Goal: Transaction & Acquisition: Book appointment/travel/reservation

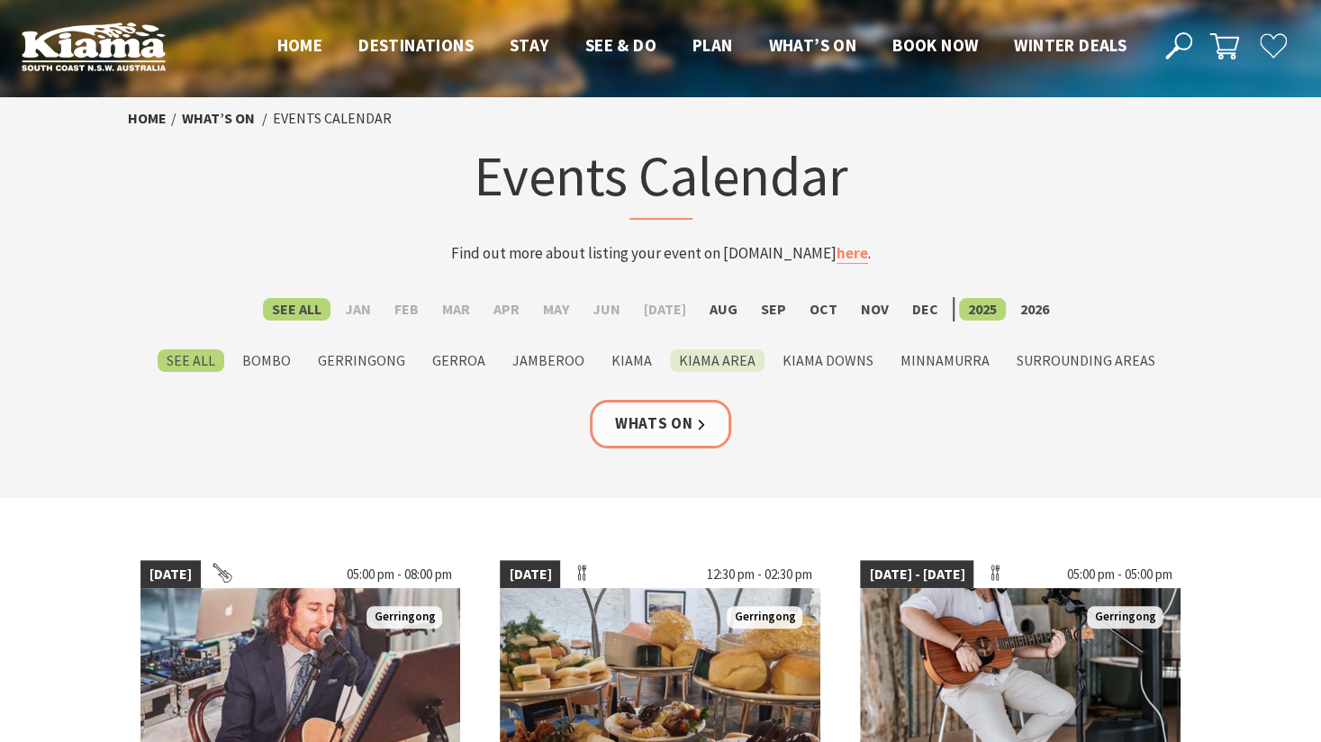
click at [712, 358] on label "Kiama Area" at bounding box center [717, 360] width 95 height 23
click at [0, 0] on input "Kiama Area" at bounding box center [0, 0] width 0 height 0
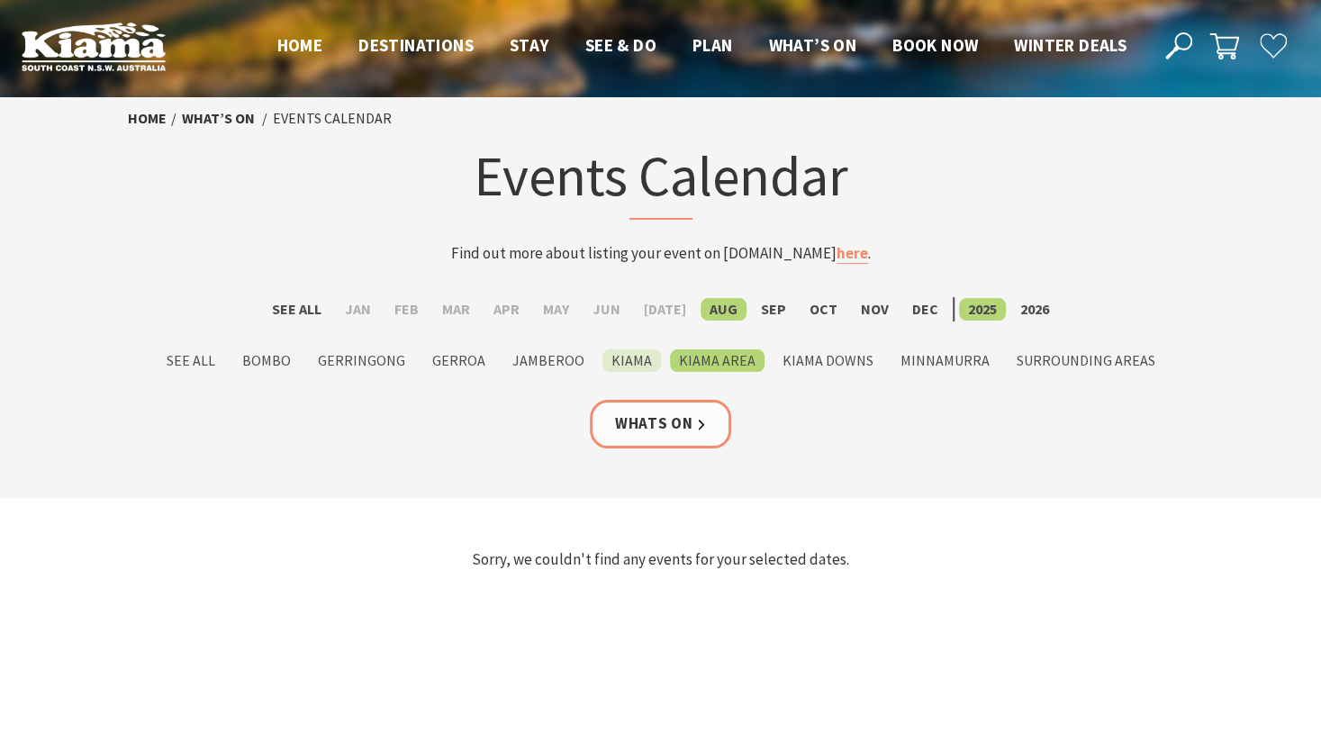
click at [632, 359] on label "Kiama" at bounding box center [631, 360] width 59 height 23
click at [0, 0] on input "Kiama" at bounding box center [0, 0] width 0 height 0
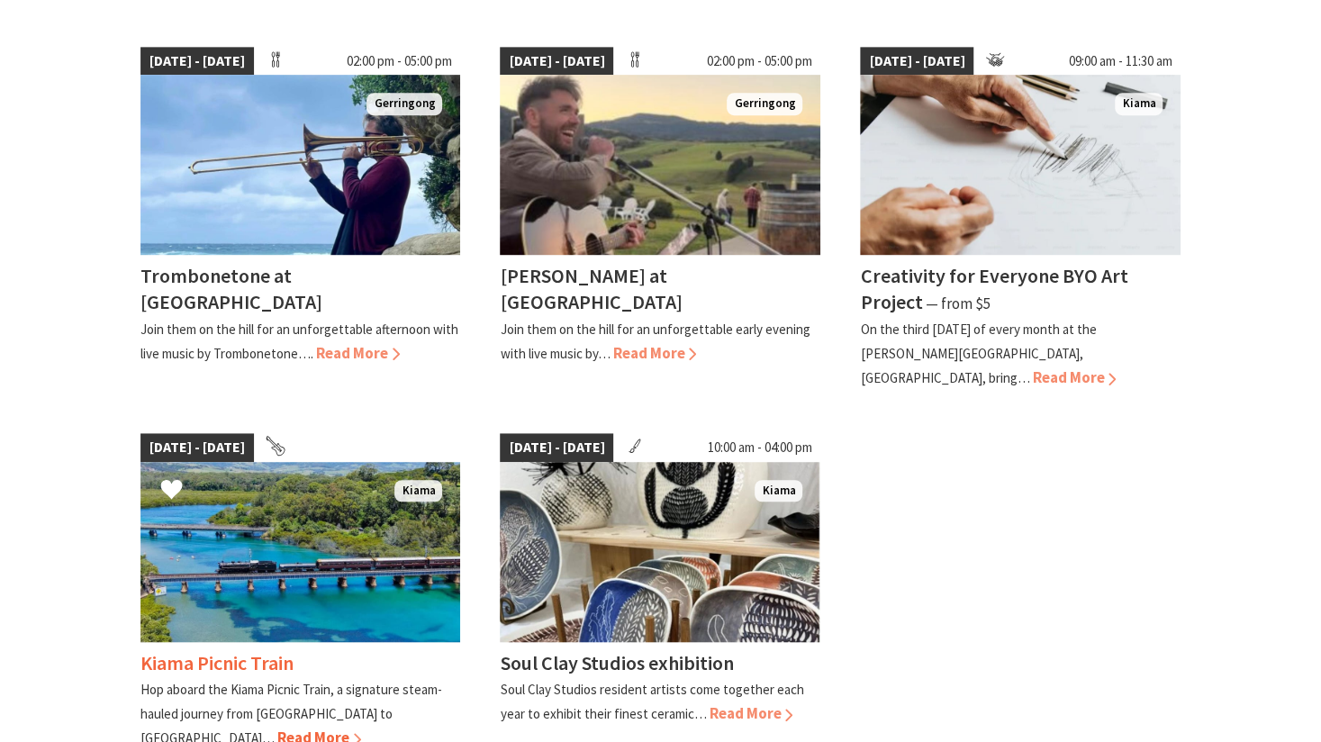
scroll to position [540, 0]
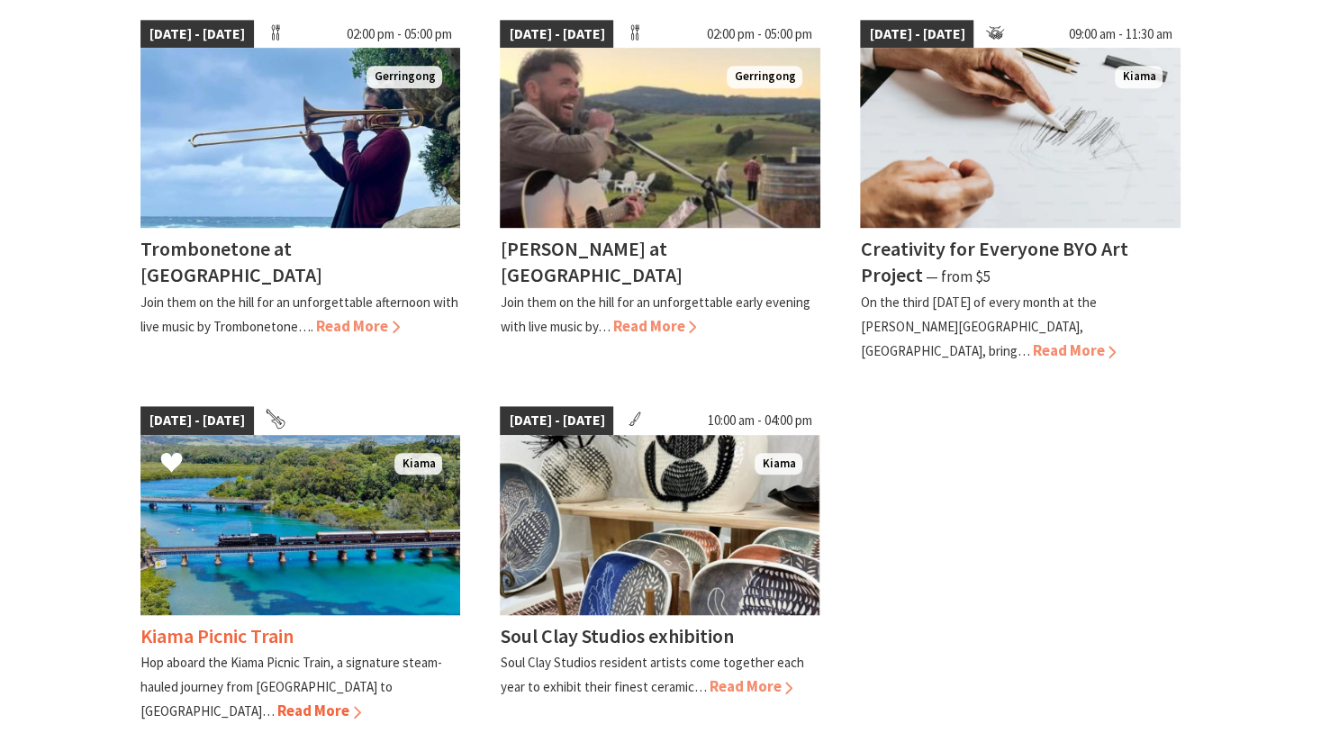
click at [361, 701] on span "Read More" at bounding box center [319, 711] width 84 height 20
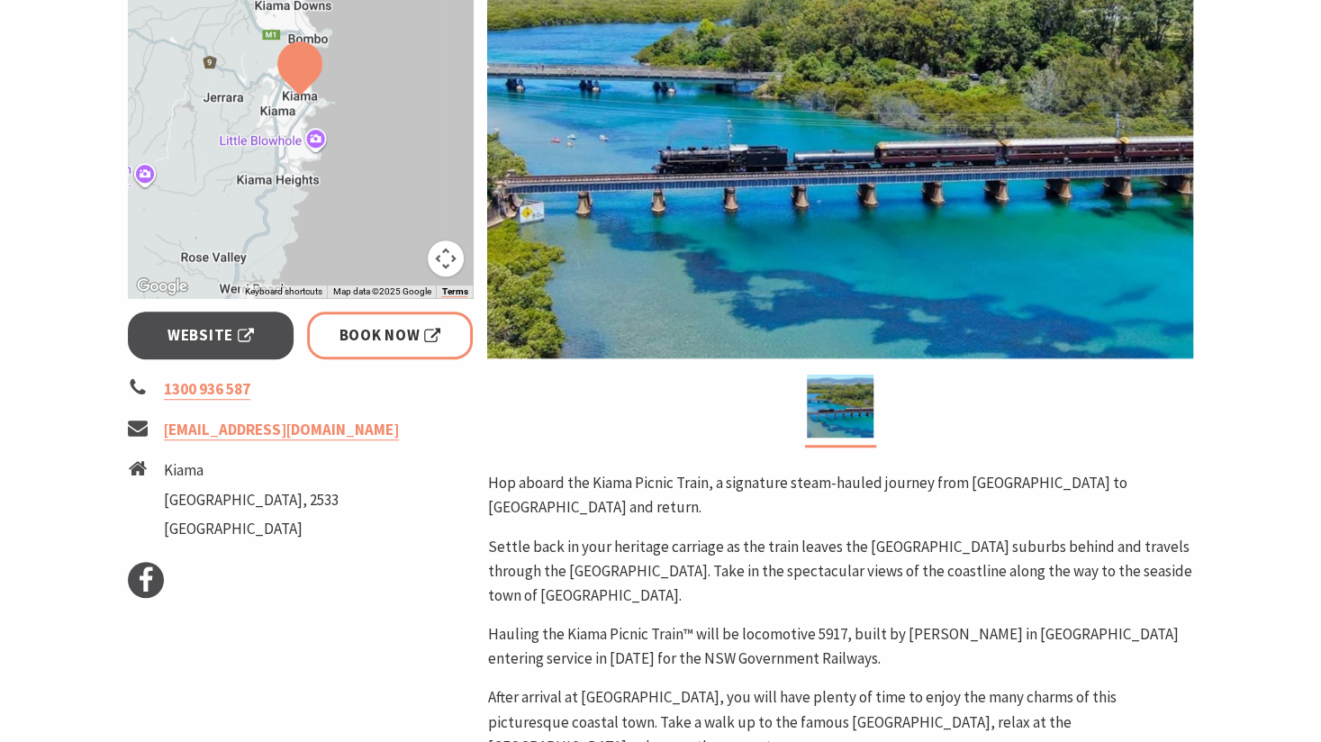
scroll to position [270, 0]
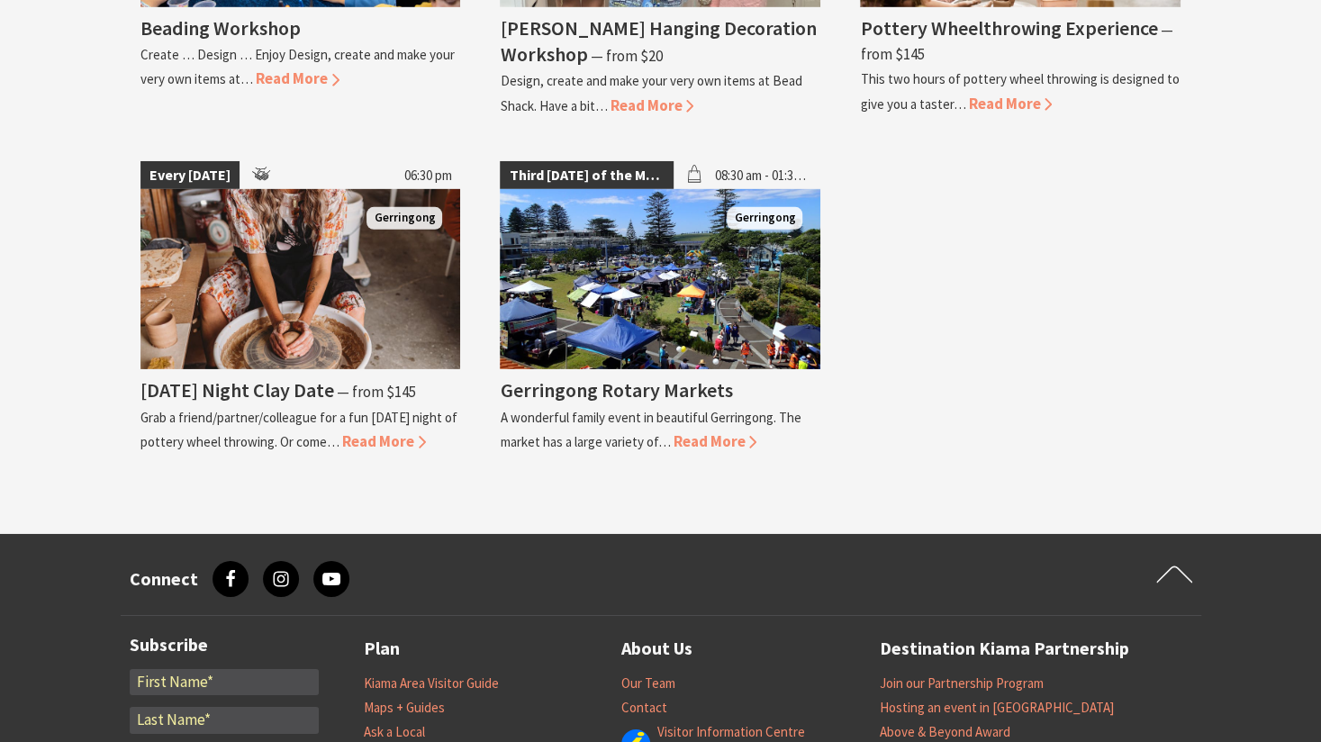
scroll to position [3332, 0]
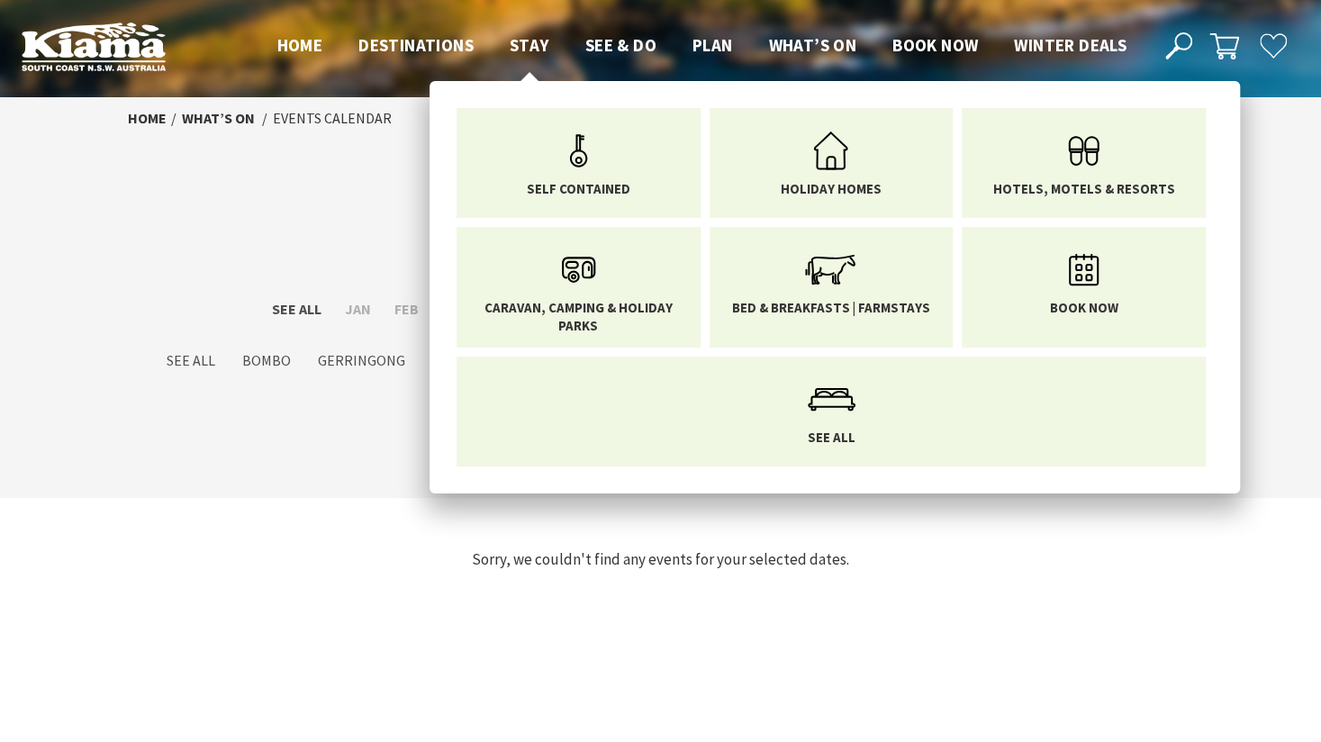
click at [522, 43] on span "Stay" at bounding box center [530, 45] width 40 height 22
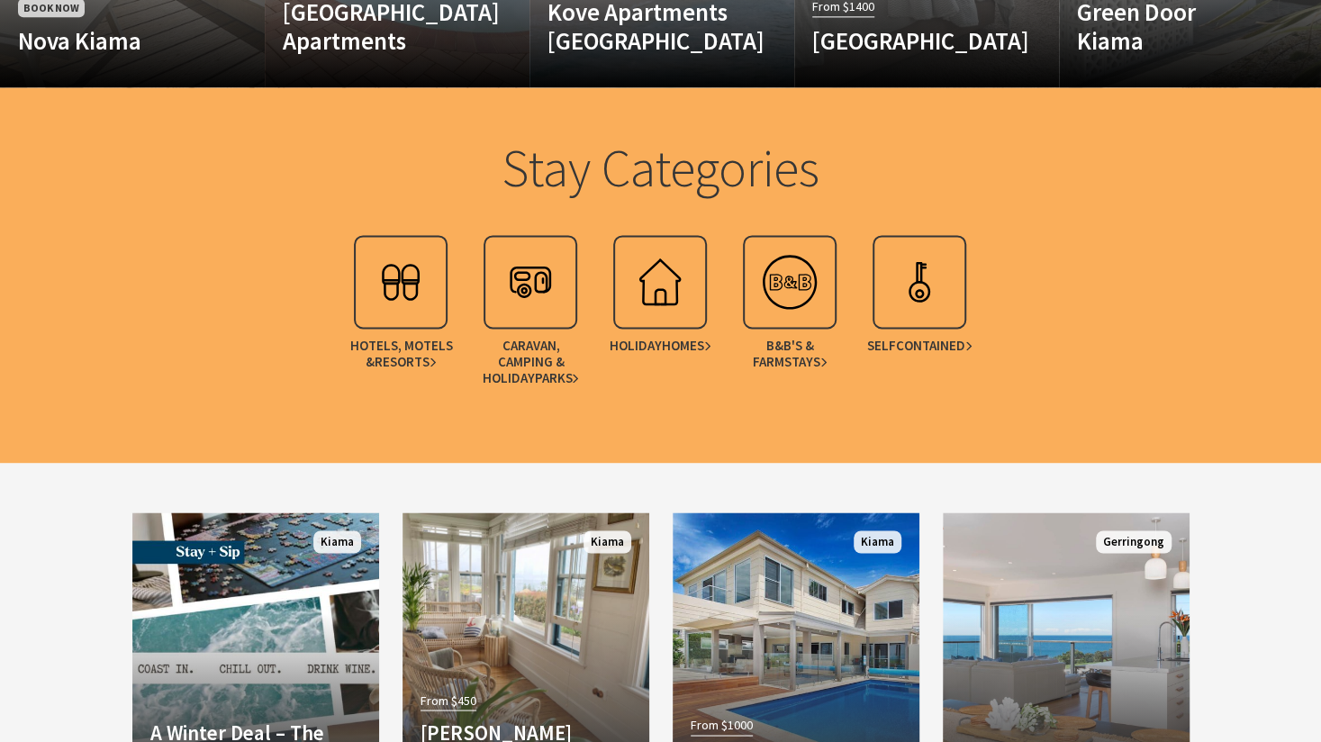
scroll to position [1621, 0]
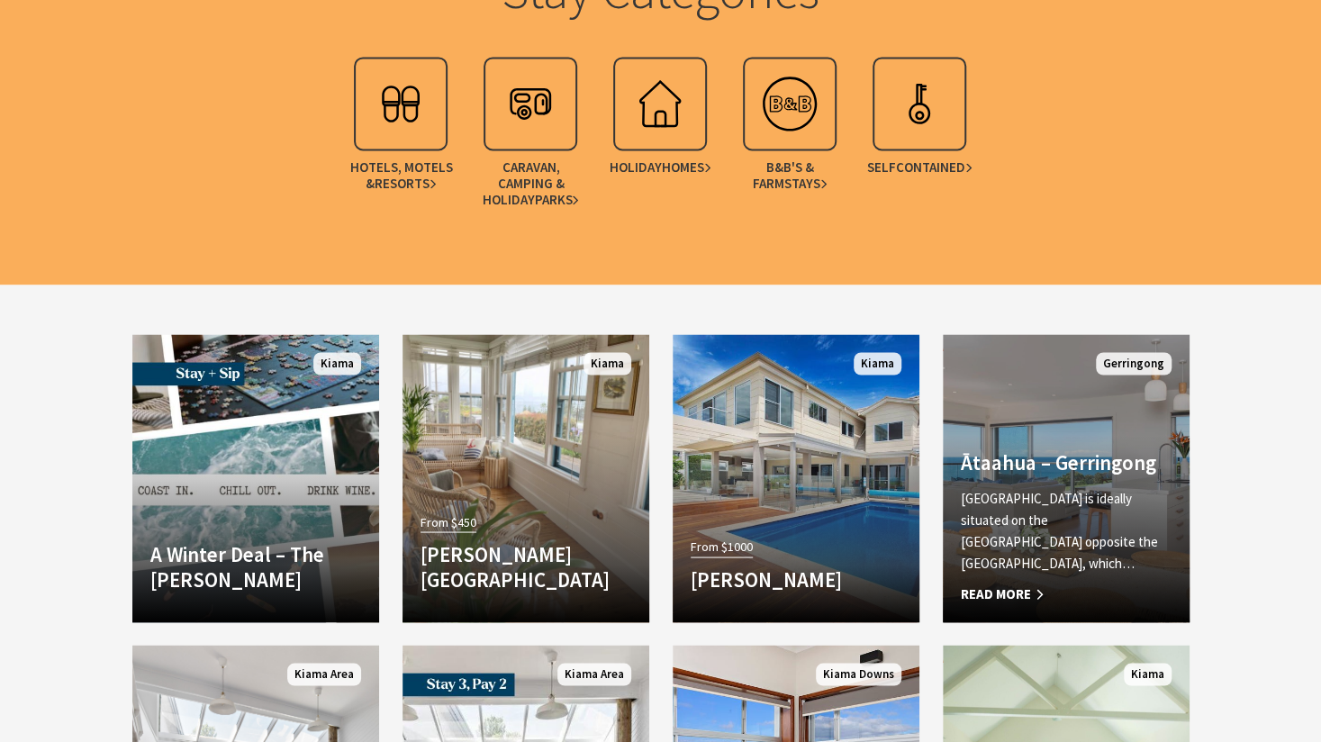
click at [1072, 459] on link "Another Image Used Ātaahua – Gerringong ĀTAAHUA is ideally situated on the Gerr…" at bounding box center [1066, 478] width 247 height 288
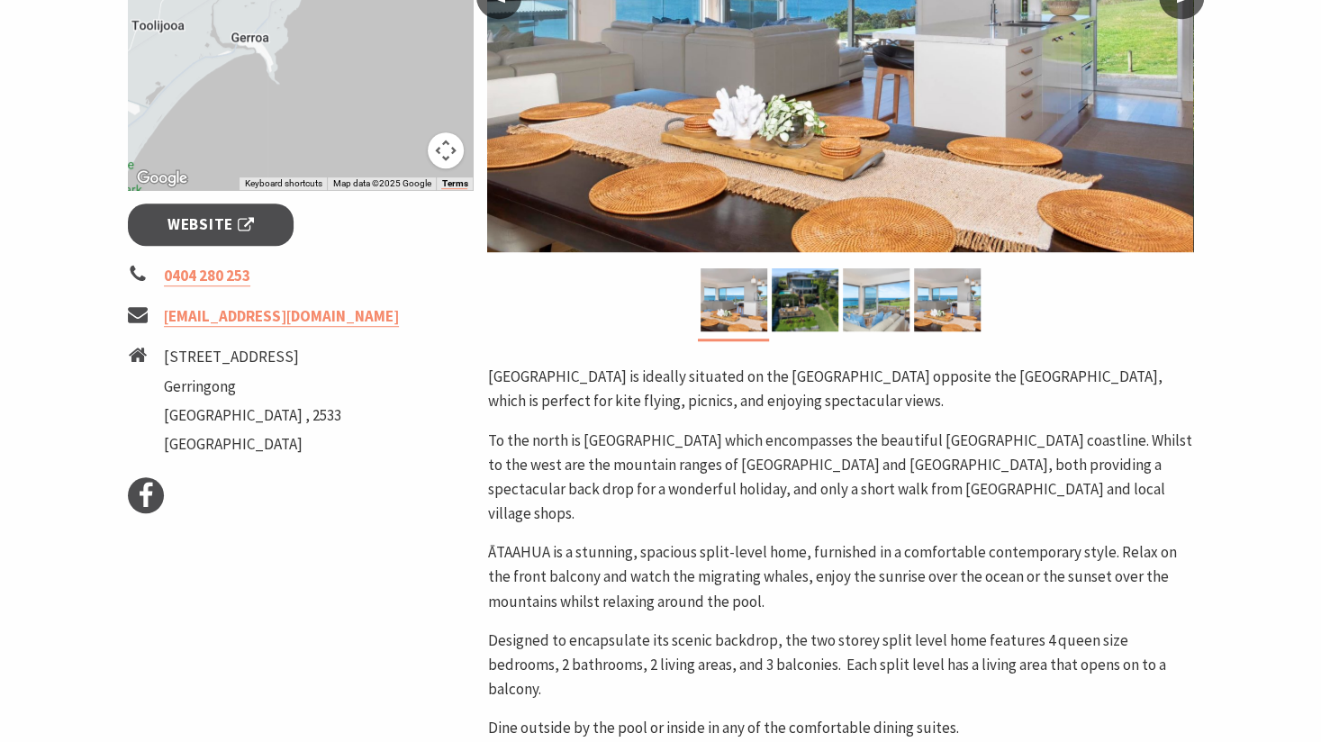
scroll to position [540, 0]
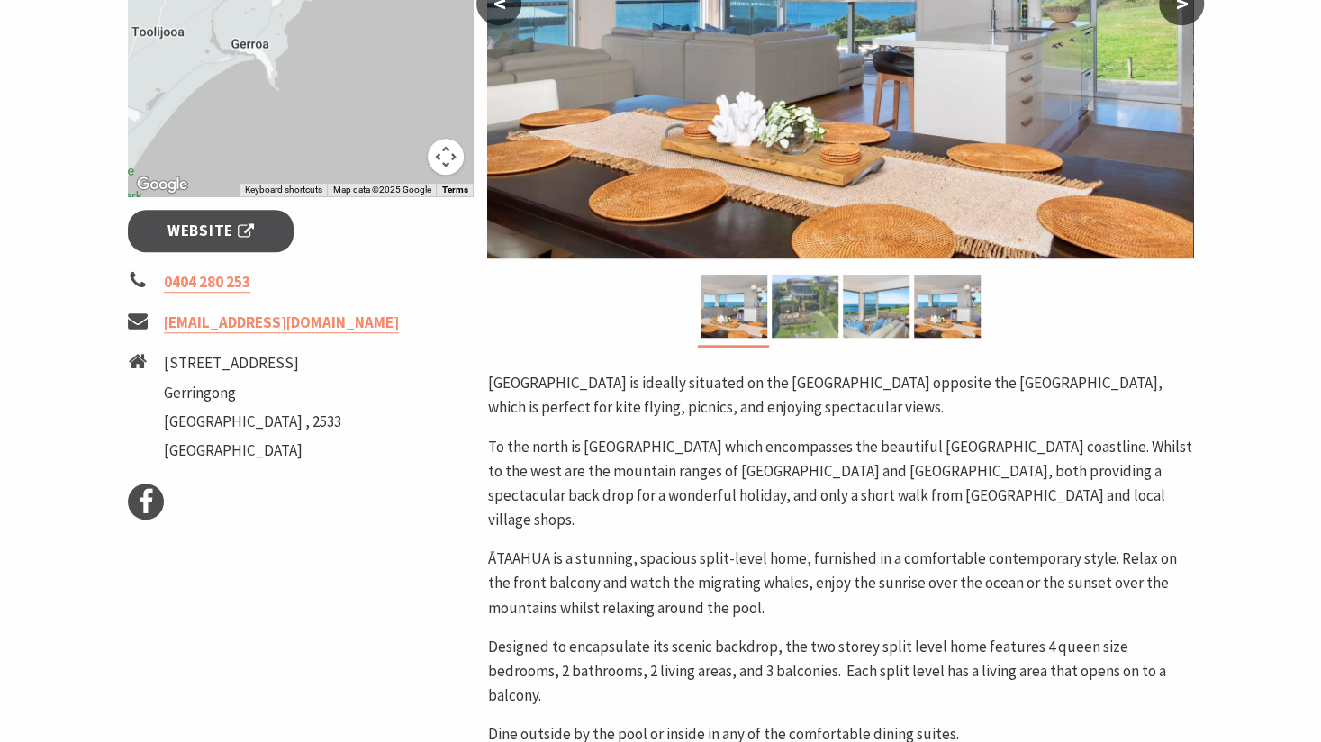
click at [812, 314] on img at bounding box center [805, 306] width 67 height 63
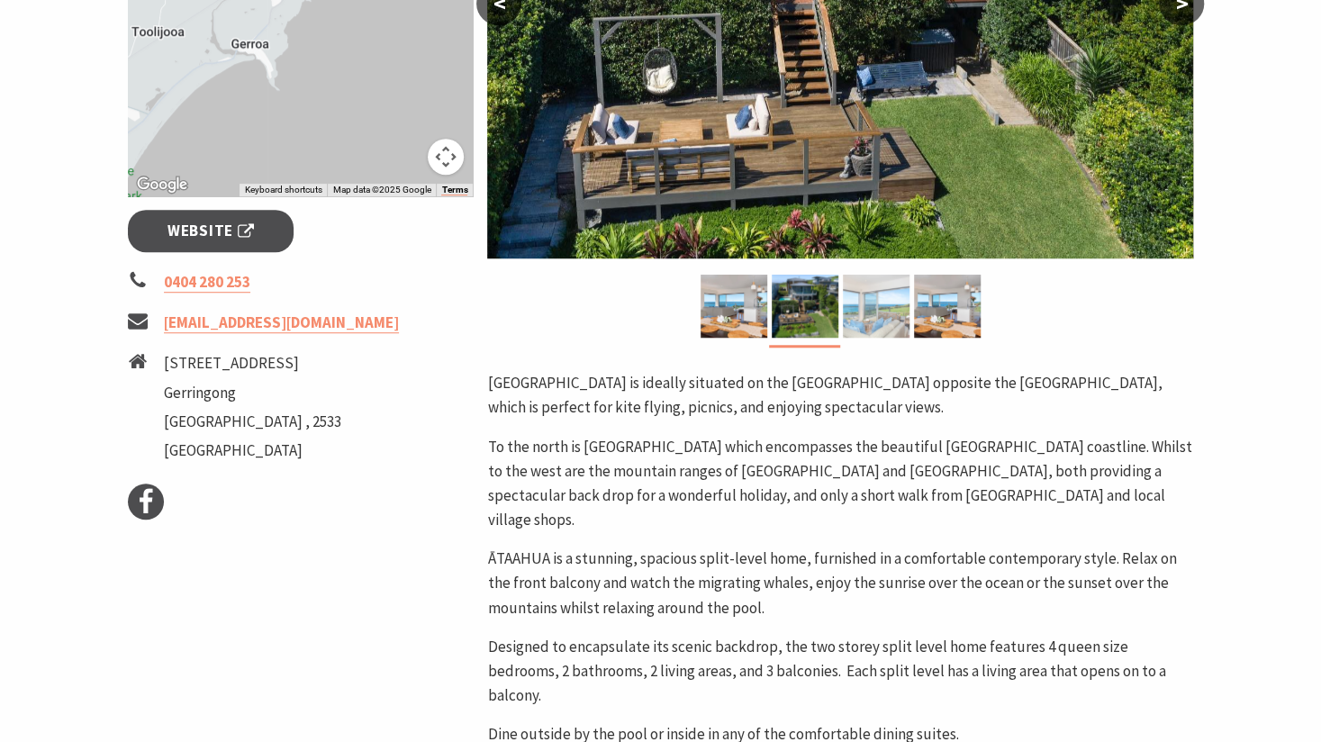
click at [872, 316] on img at bounding box center [876, 306] width 67 height 63
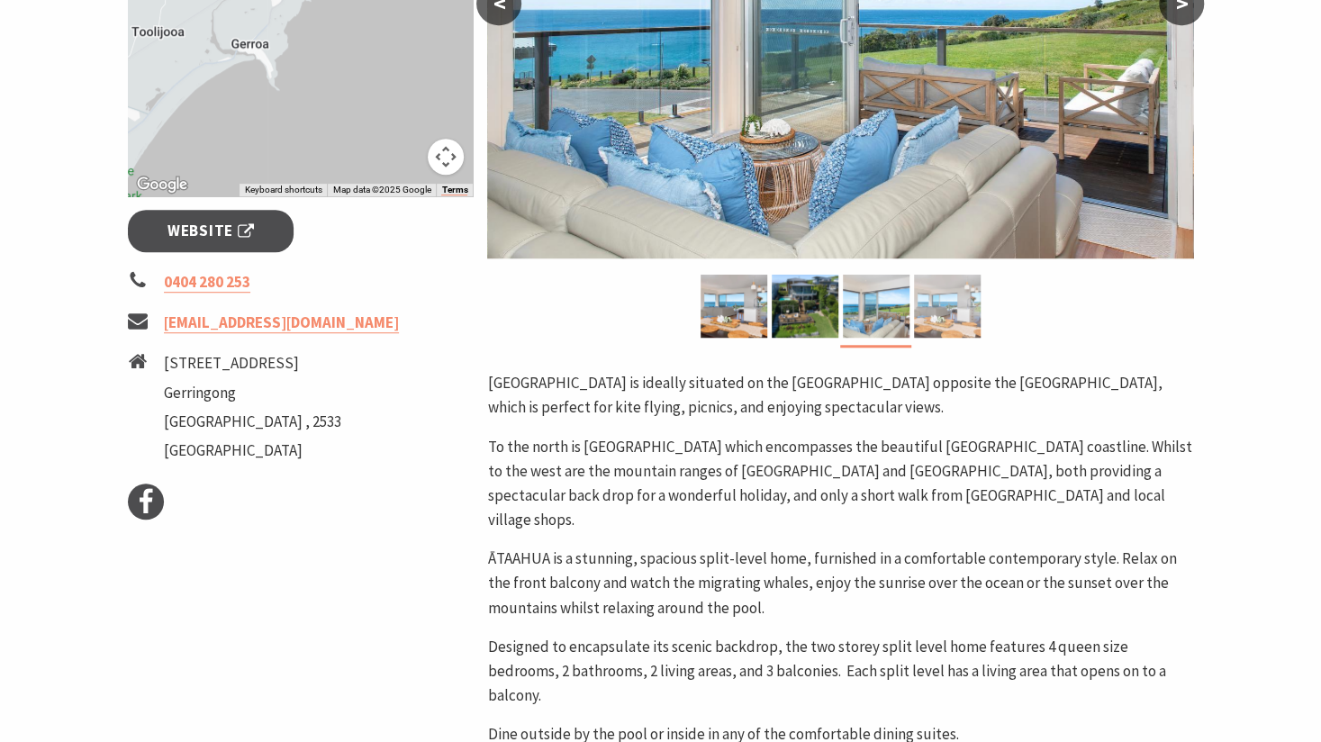
click at [949, 308] on img at bounding box center [947, 306] width 67 height 63
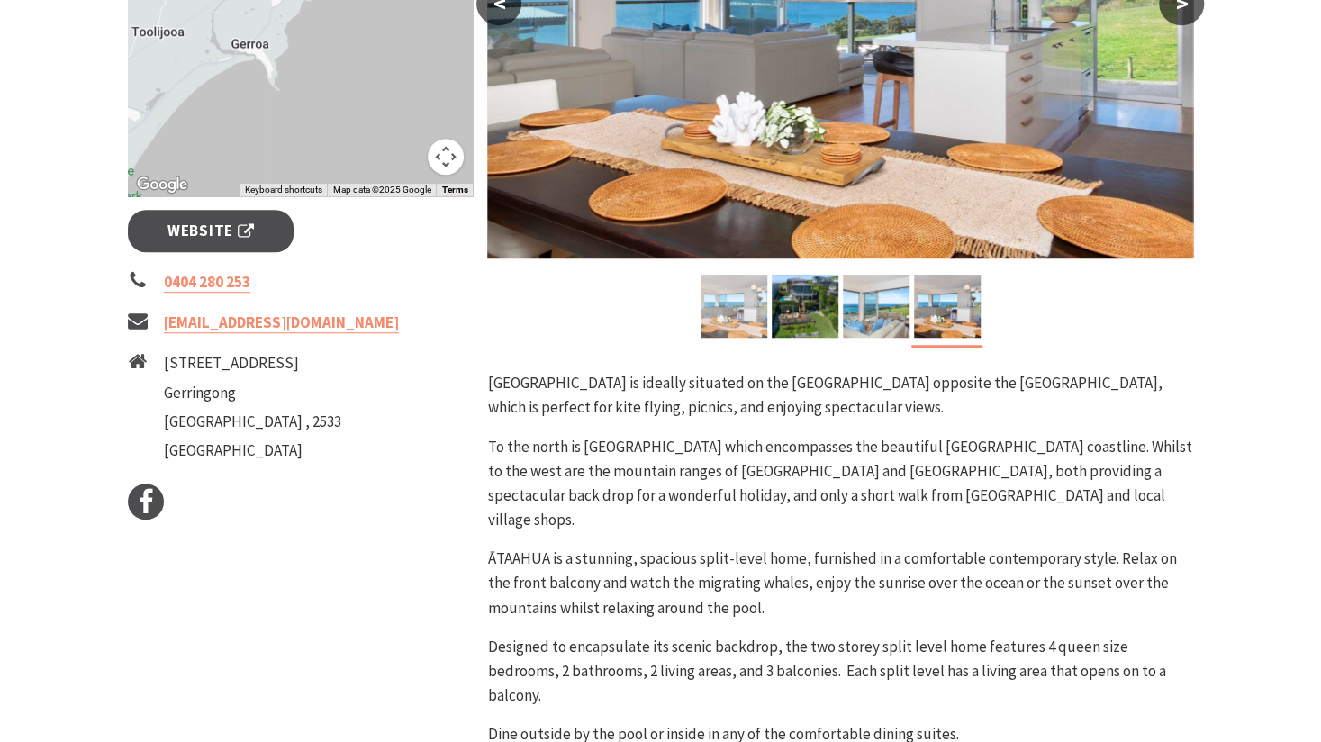
click at [735, 301] on img at bounding box center [734, 306] width 67 height 63
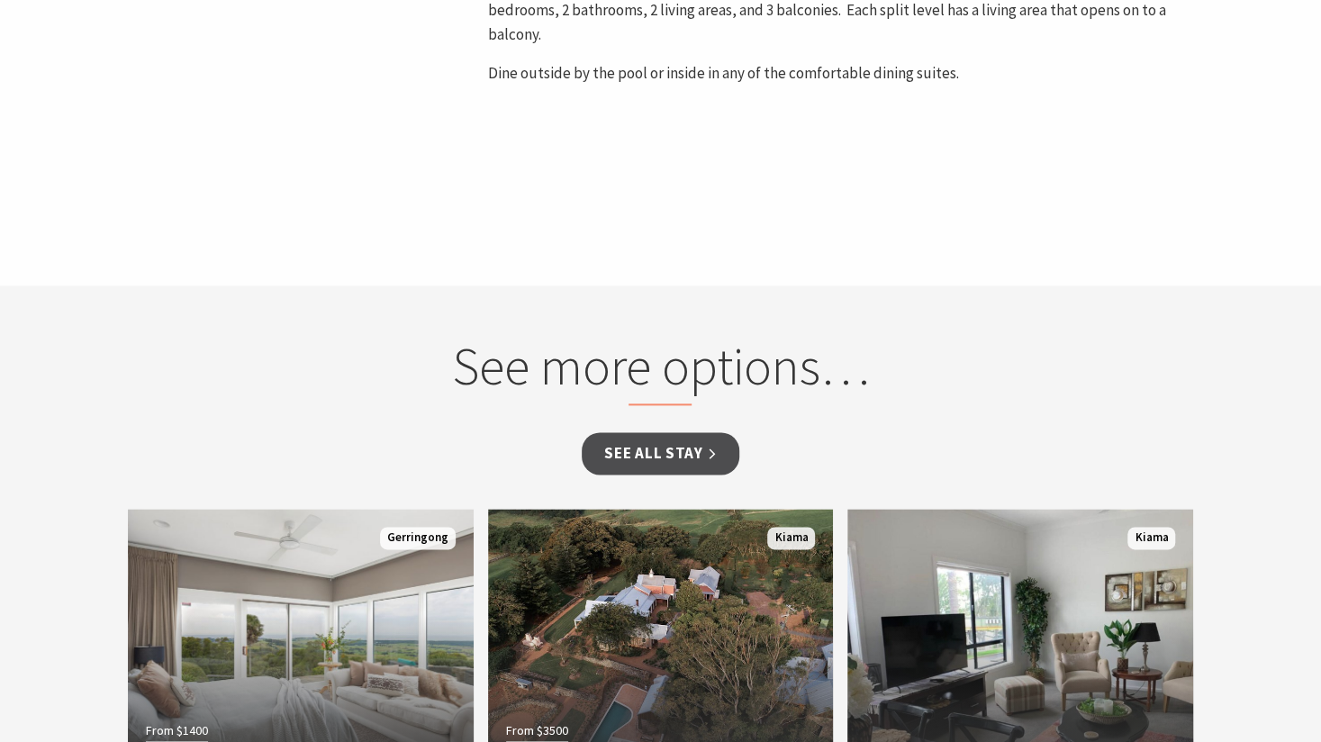
scroll to position [1351, 0]
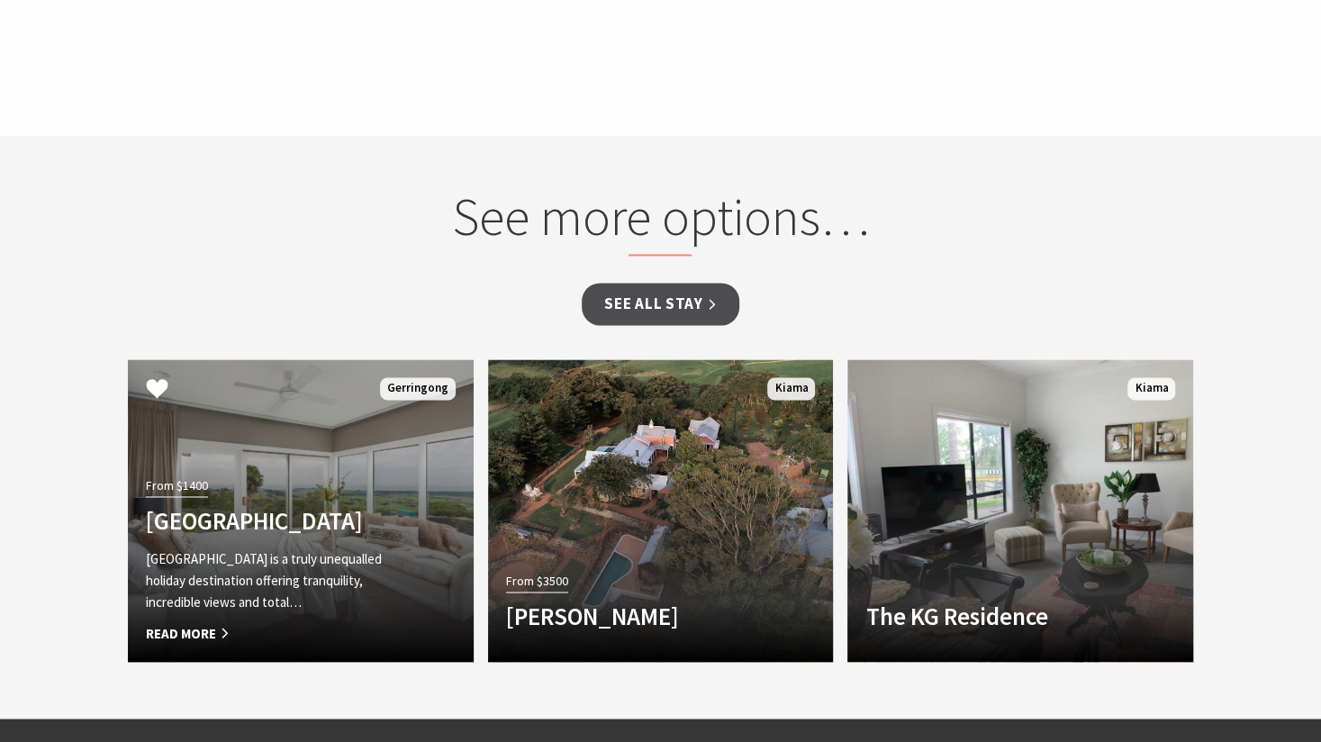
click at [346, 473] on div "From $1400 EagleView Park EagleView Park is a truly unequalled holiday destinat…" at bounding box center [275, 558] width 294 height 171
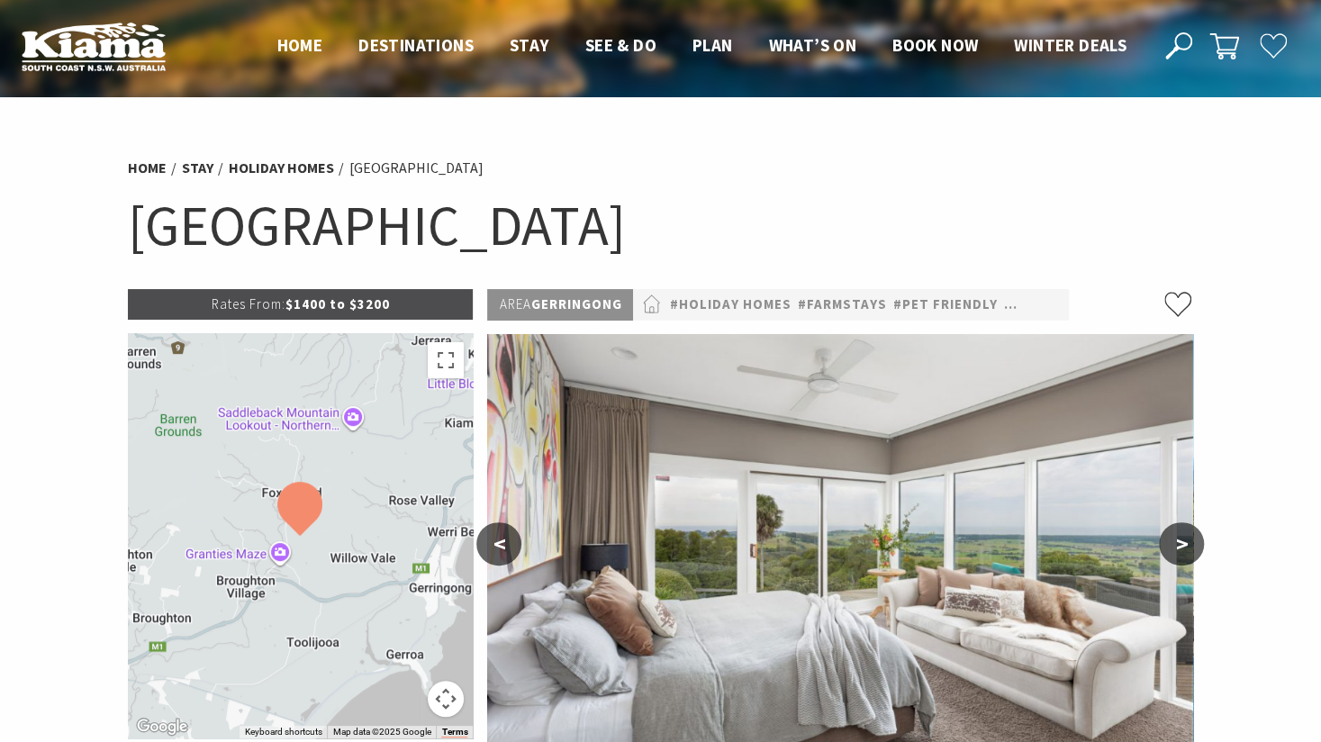
click at [1180, 541] on button ">" at bounding box center [1181, 543] width 45 height 43
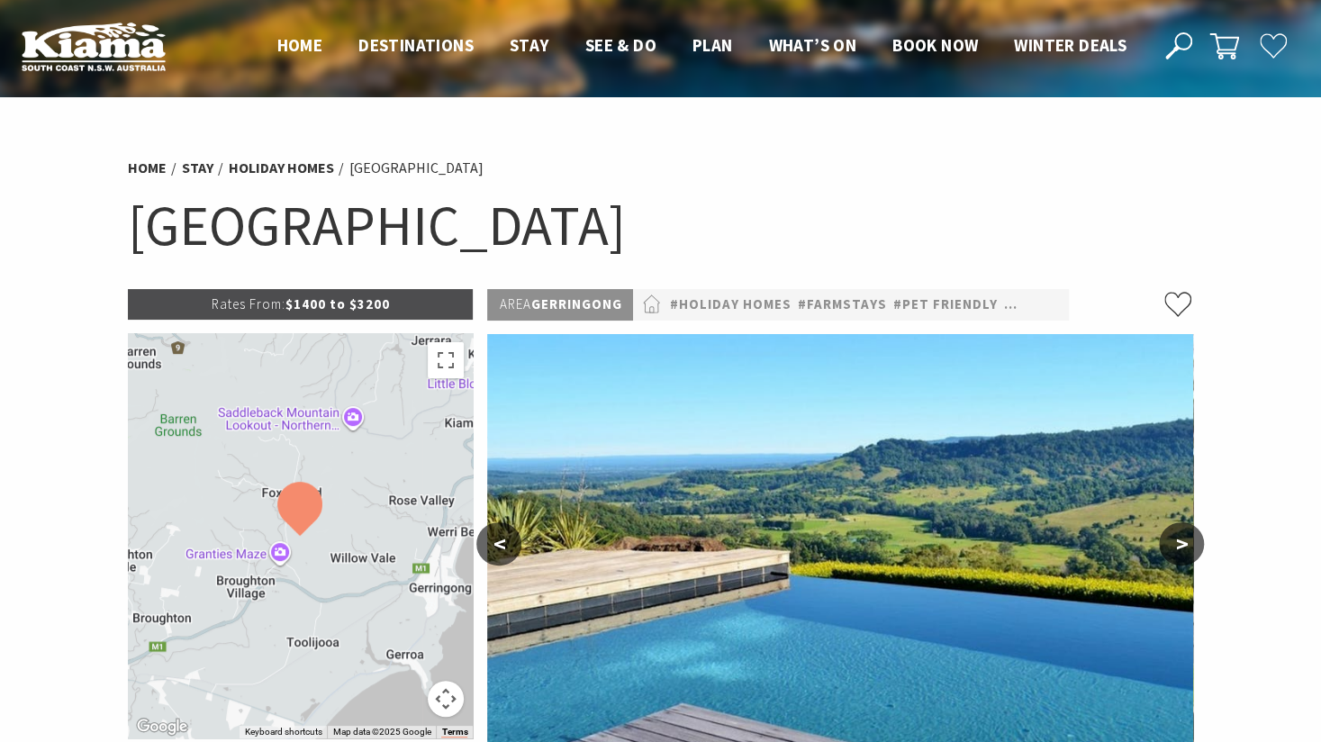
click at [1178, 543] on button ">" at bounding box center [1181, 543] width 45 height 43
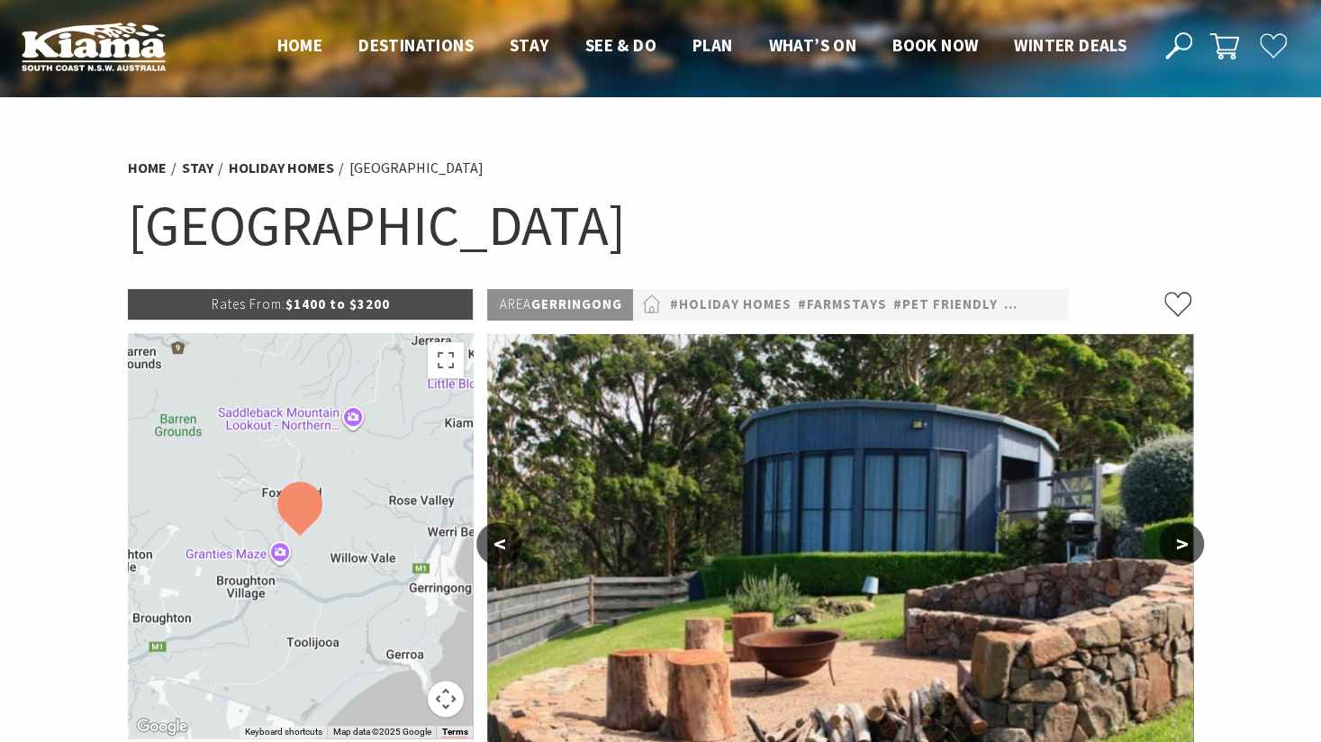
click at [1178, 543] on button ">" at bounding box center [1181, 543] width 45 height 43
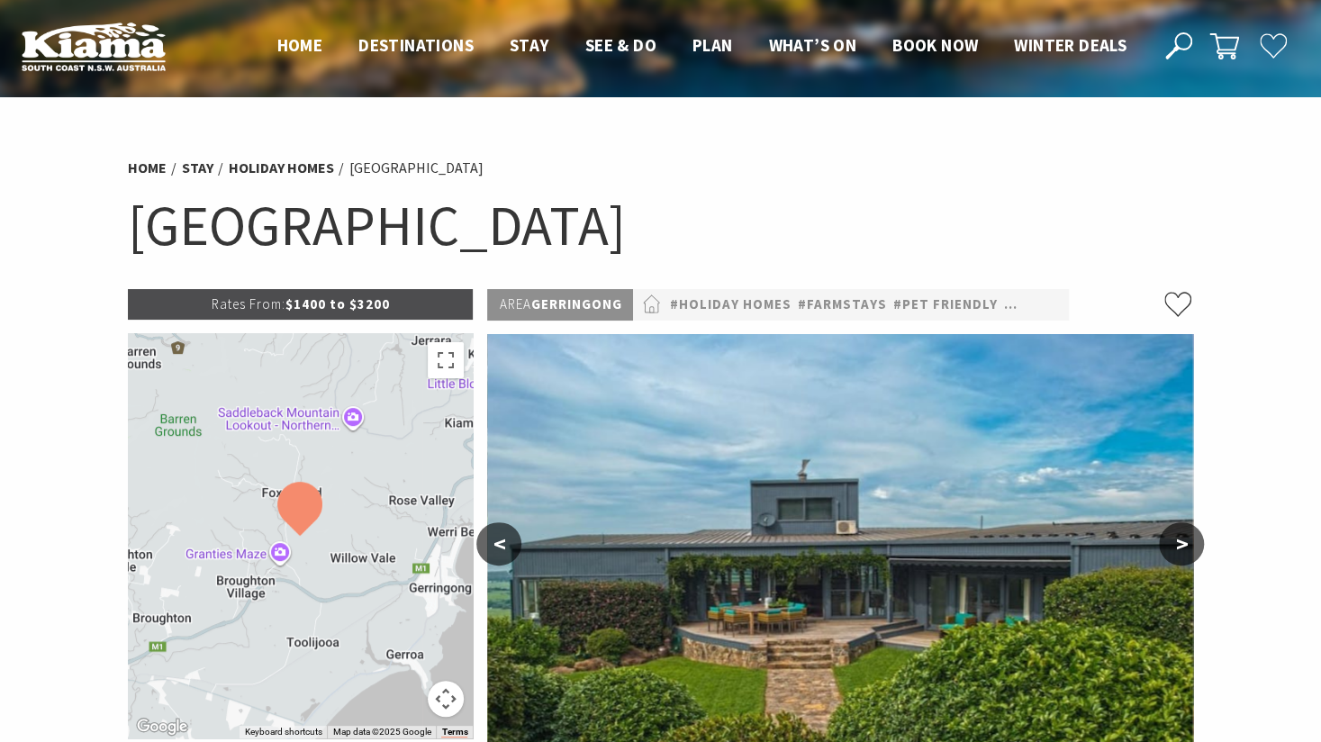
click at [1178, 543] on button ">" at bounding box center [1181, 543] width 45 height 43
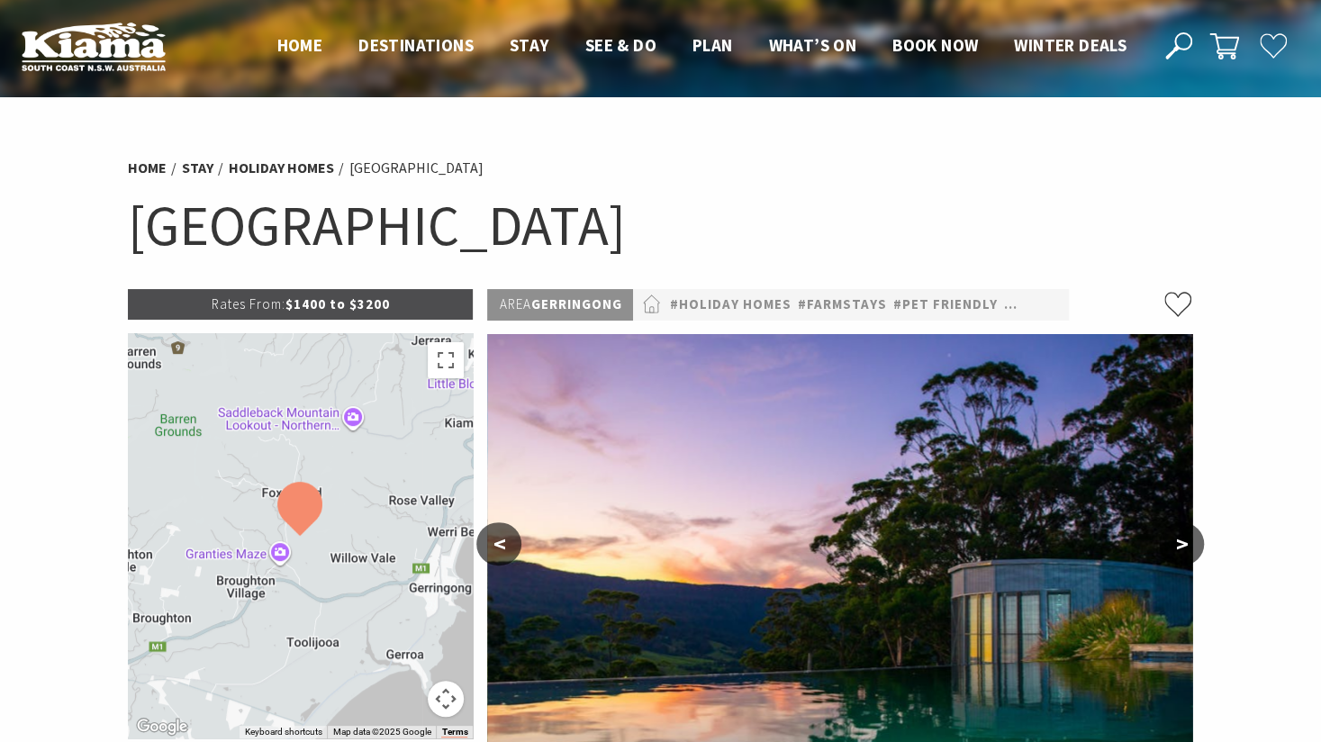
click at [1178, 543] on button ">" at bounding box center [1181, 543] width 45 height 43
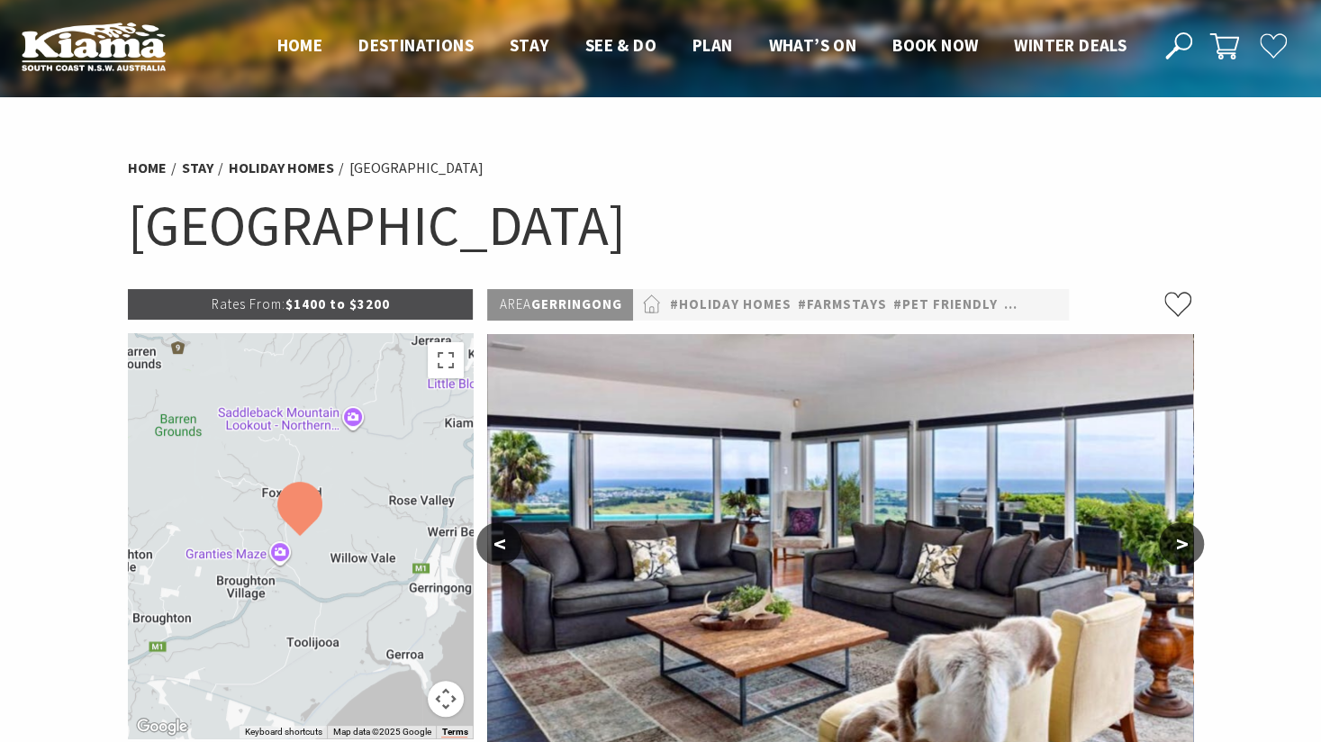
click at [1178, 543] on button ">" at bounding box center [1181, 543] width 45 height 43
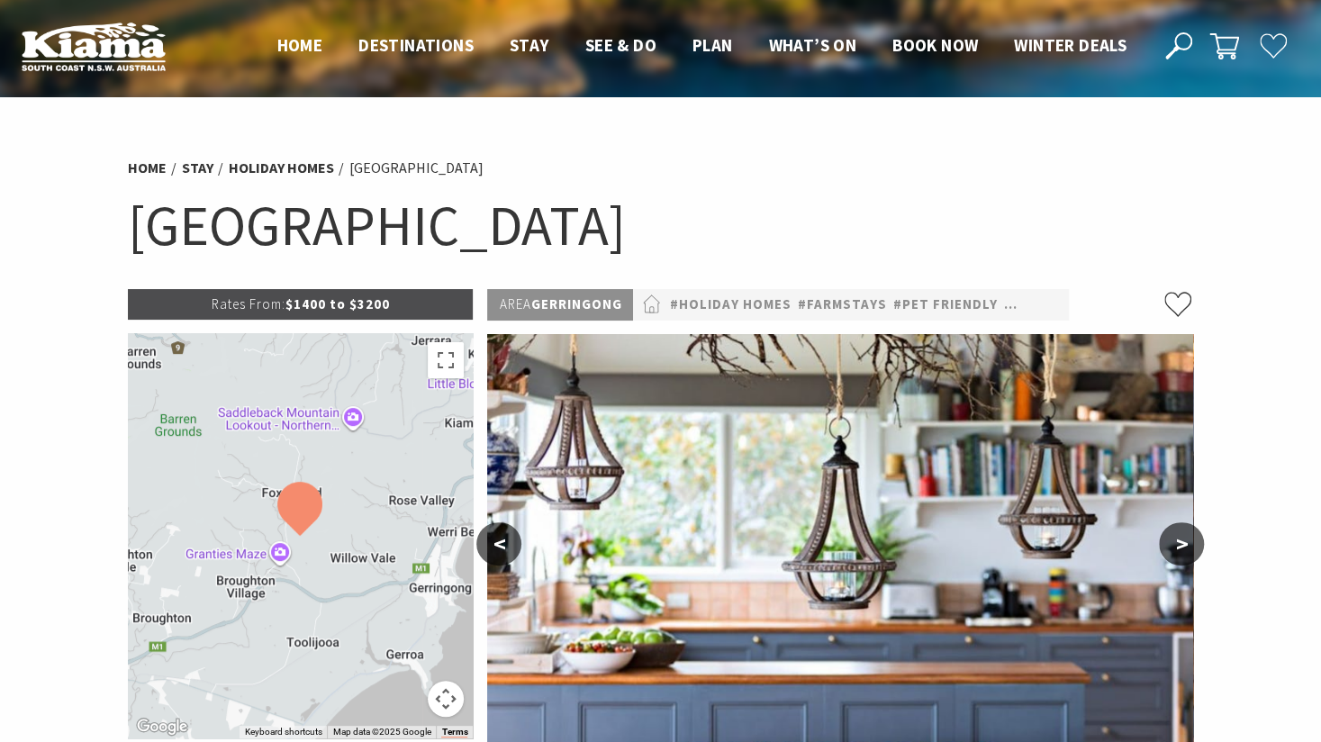
click at [1178, 543] on button ">" at bounding box center [1181, 543] width 45 height 43
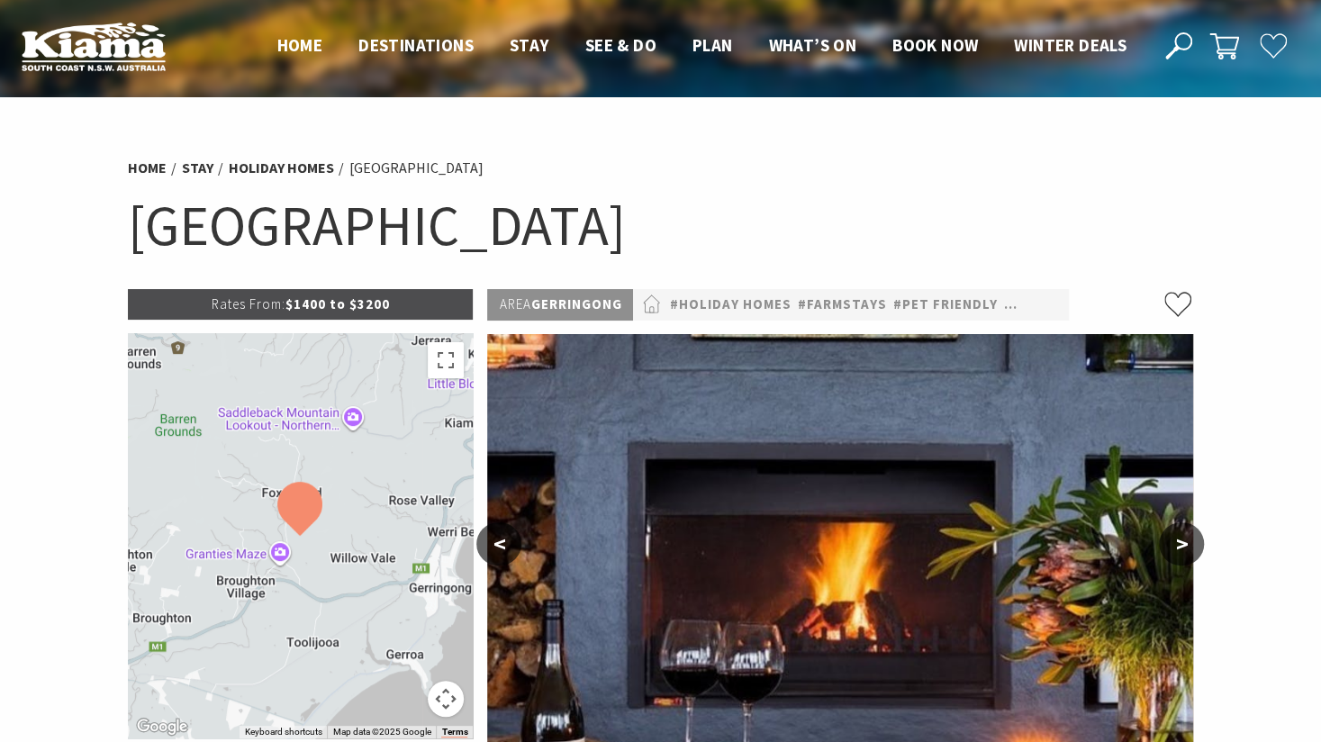
click at [1178, 543] on button ">" at bounding box center [1181, 543] width 45 height 43
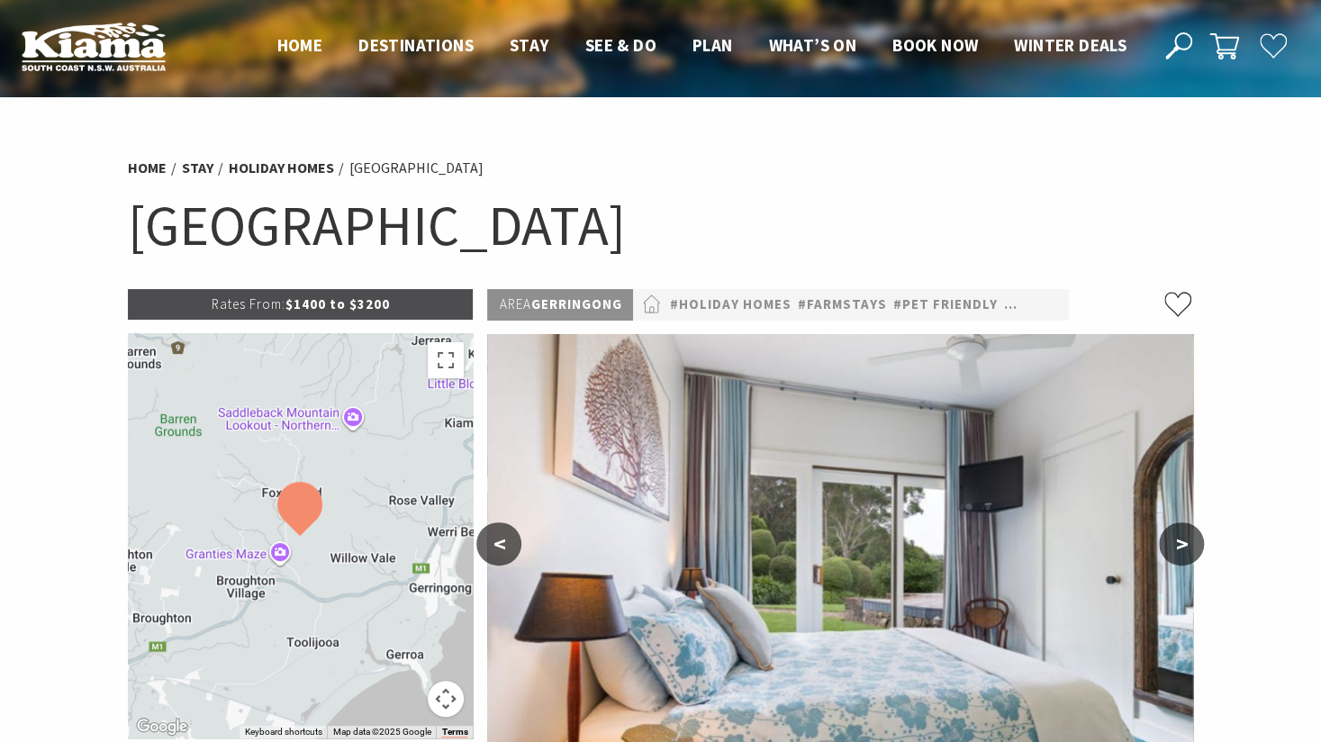
click at [1178, 543] on button ">" at bounding box center [1181, 543] width 45 height 43
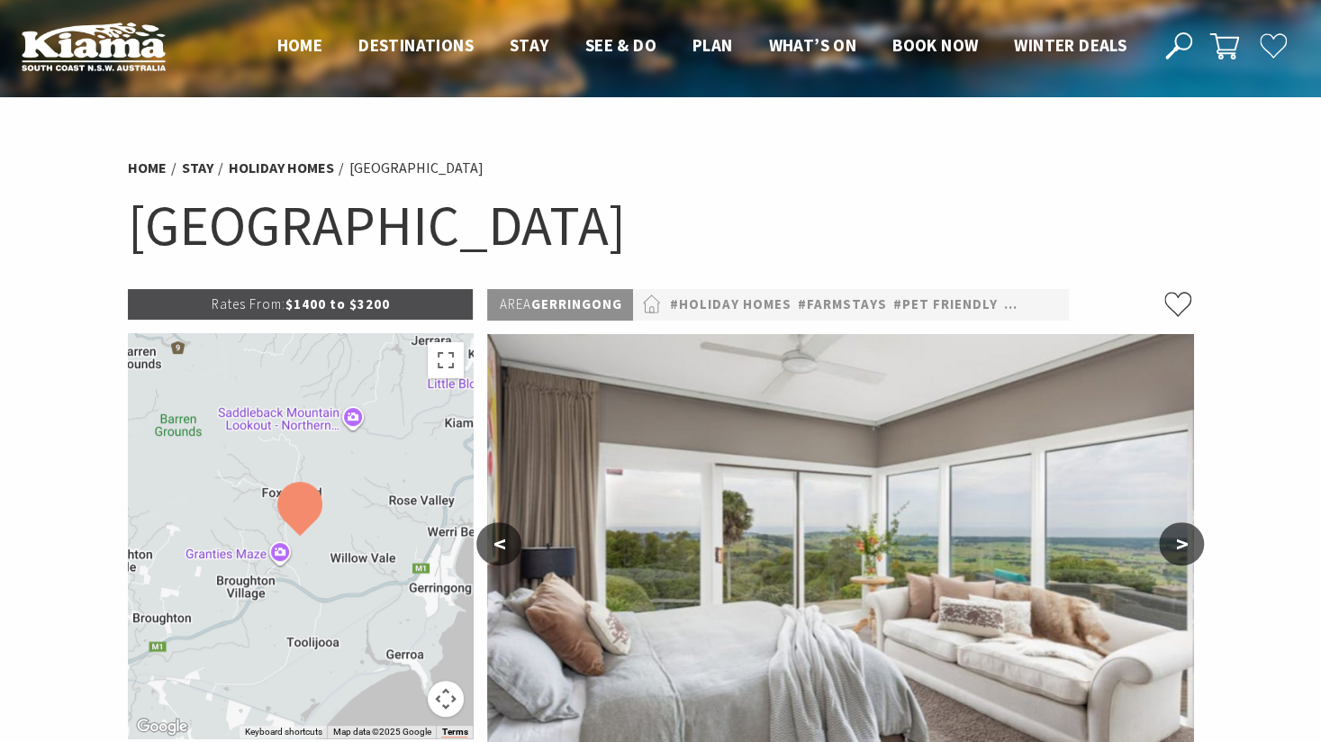
click at [1178, 543] on button ">" at bounding box center [1181, 543] width 45 height 43
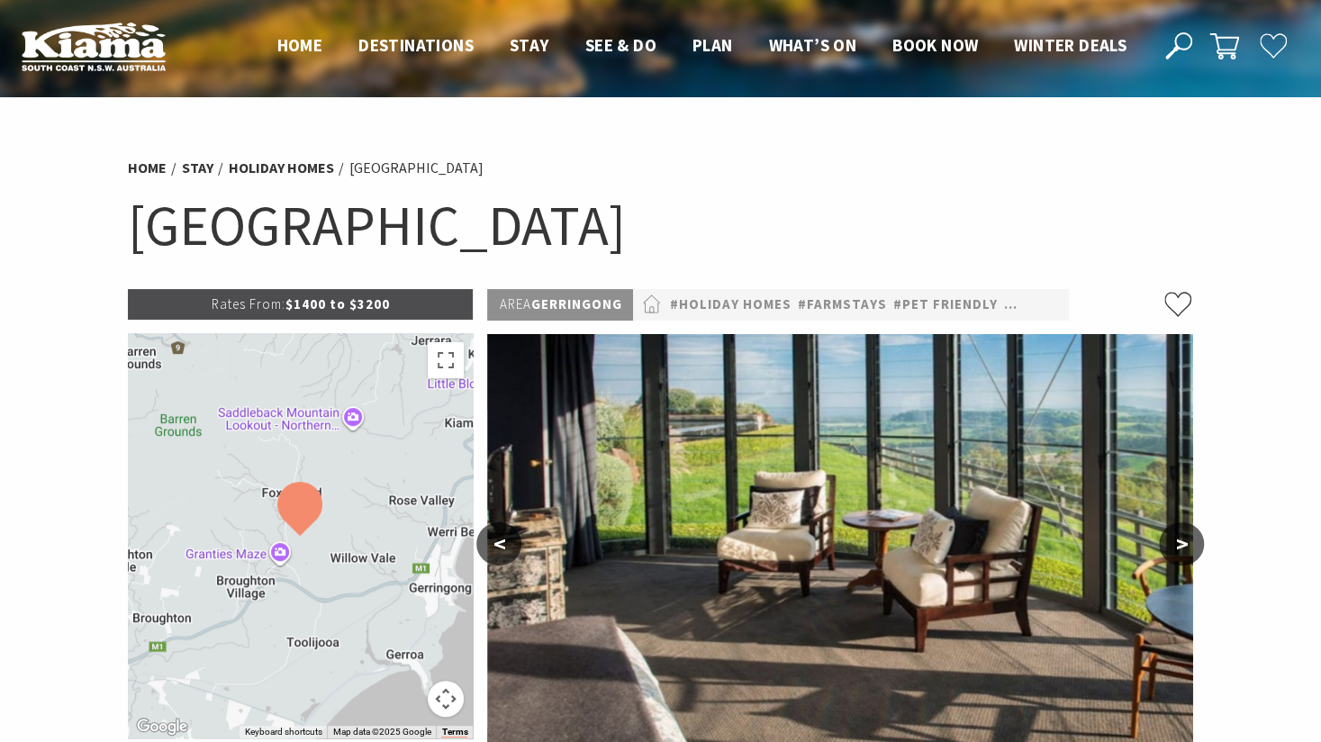
click at [1178, 543] on button ">" at bounding box center [1181, 543] width 45 height 43
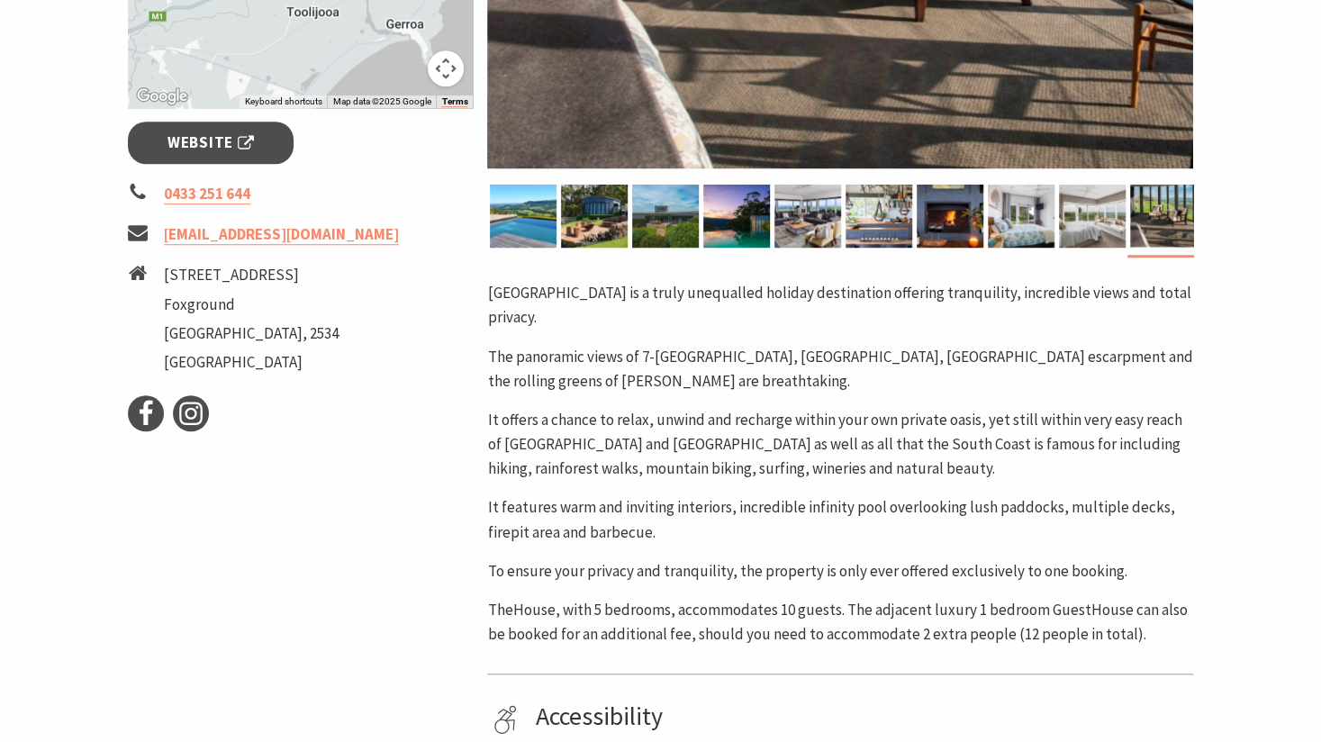
scroll to position [540, 0]
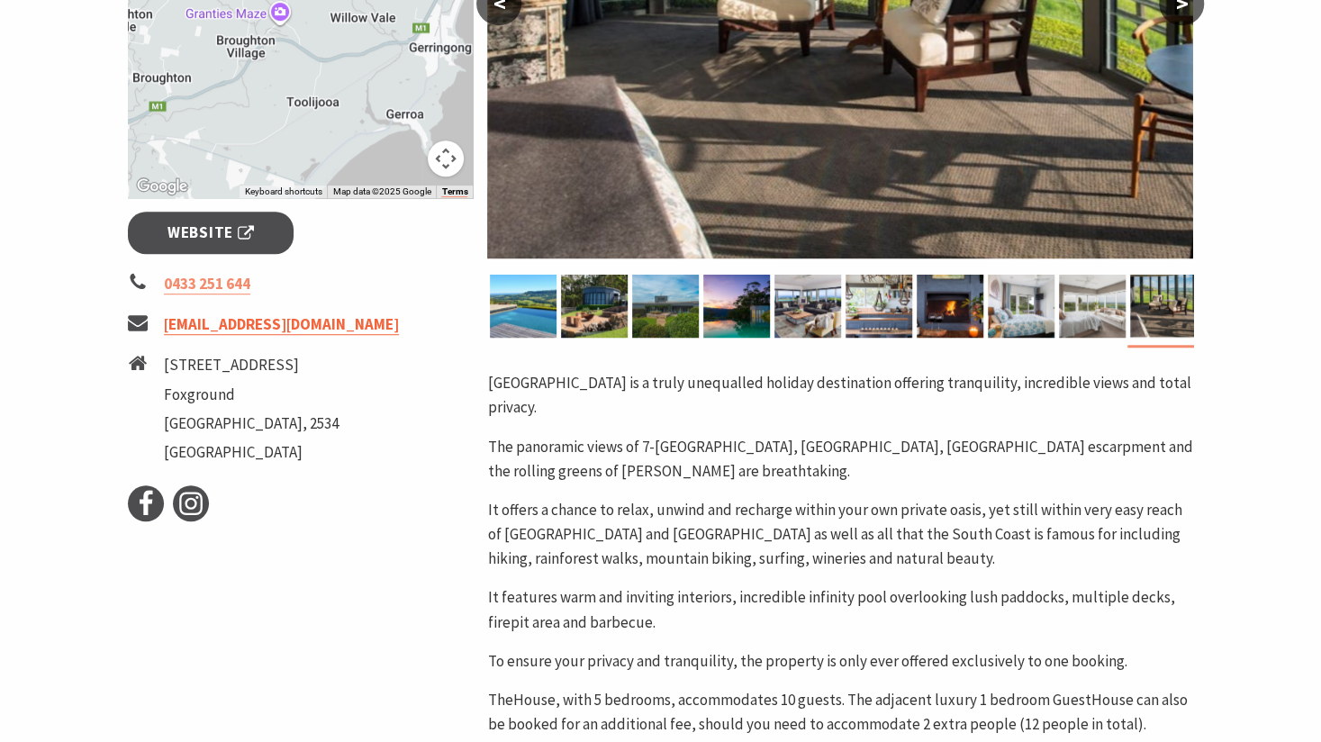
click at [333, 325] on link "accommodation@eagleviewpark.com.au" at bounding box center [281, 324] width 235 height 21
click at [213, 230] on span "Website" at bounding box center [210, 233] width 86 height 24
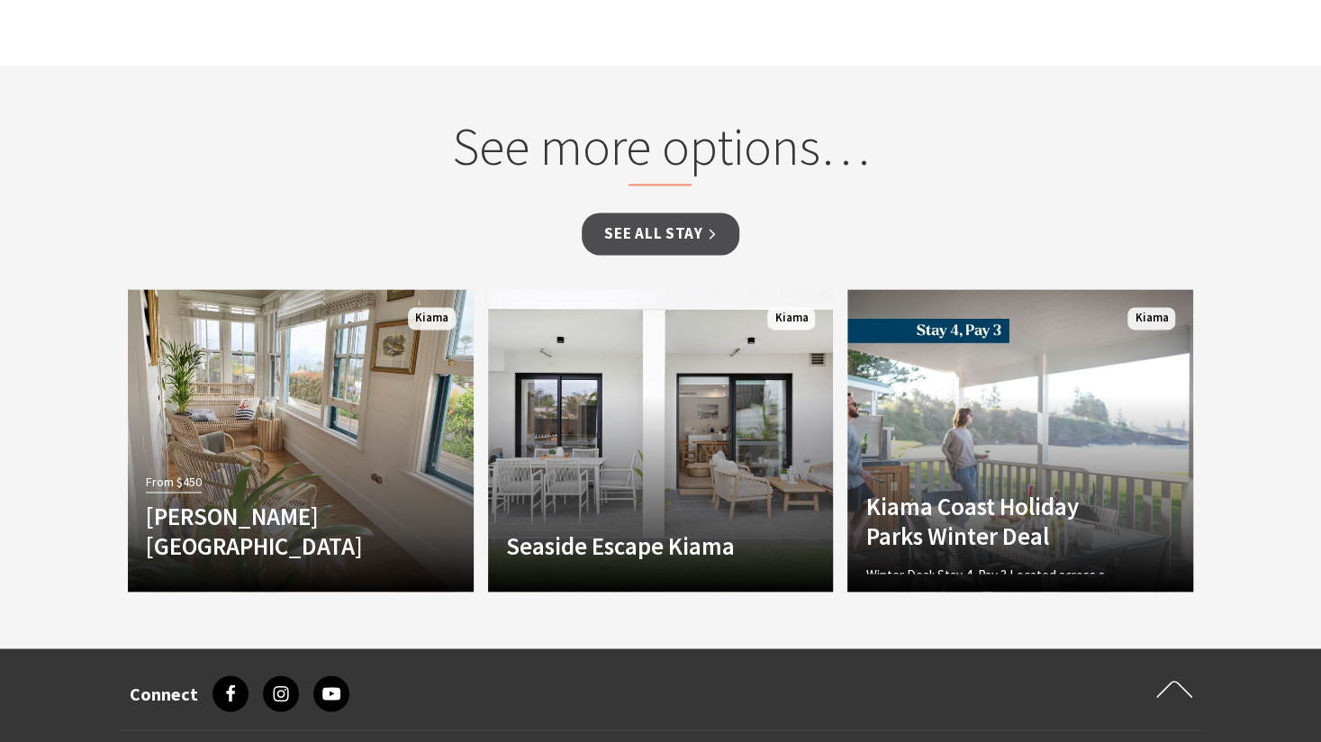
scroll to position [1351, 0]
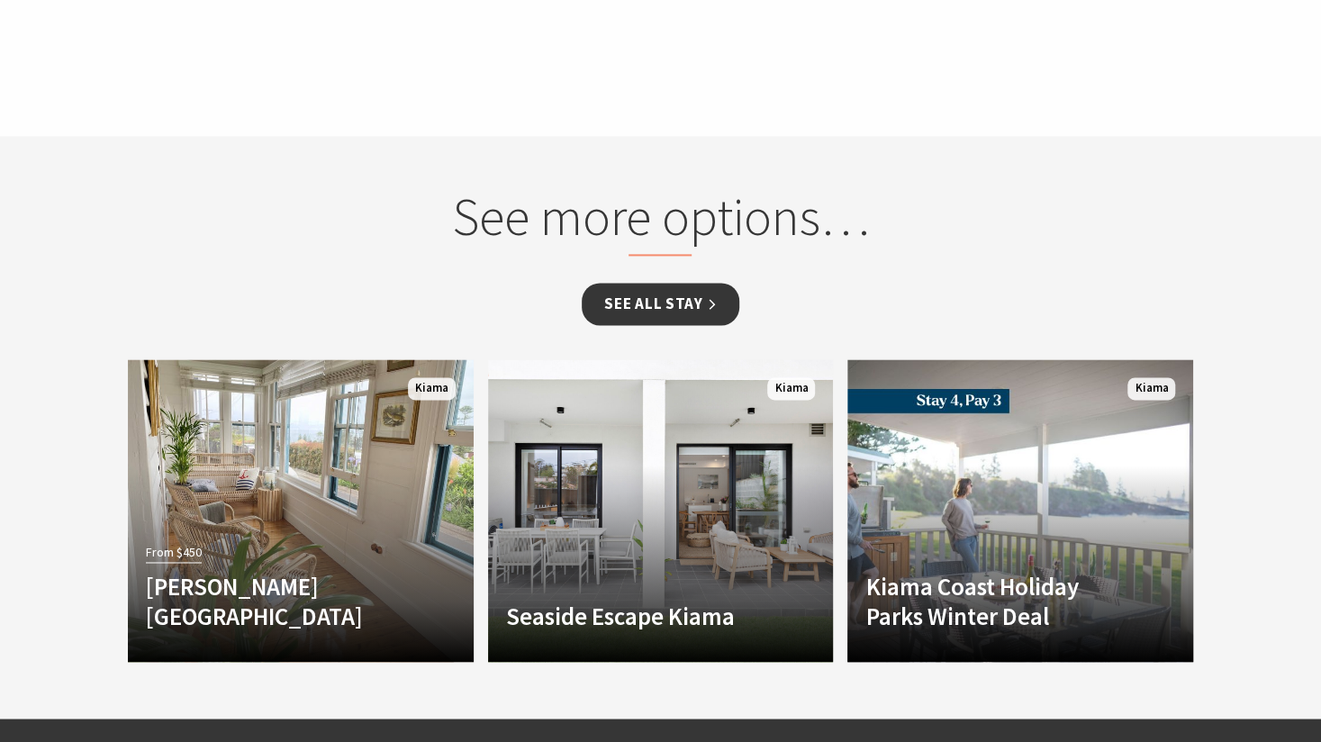
click at [684, 283] on link "See all Stay" at bounding box center [660, 304] width 157 height 42
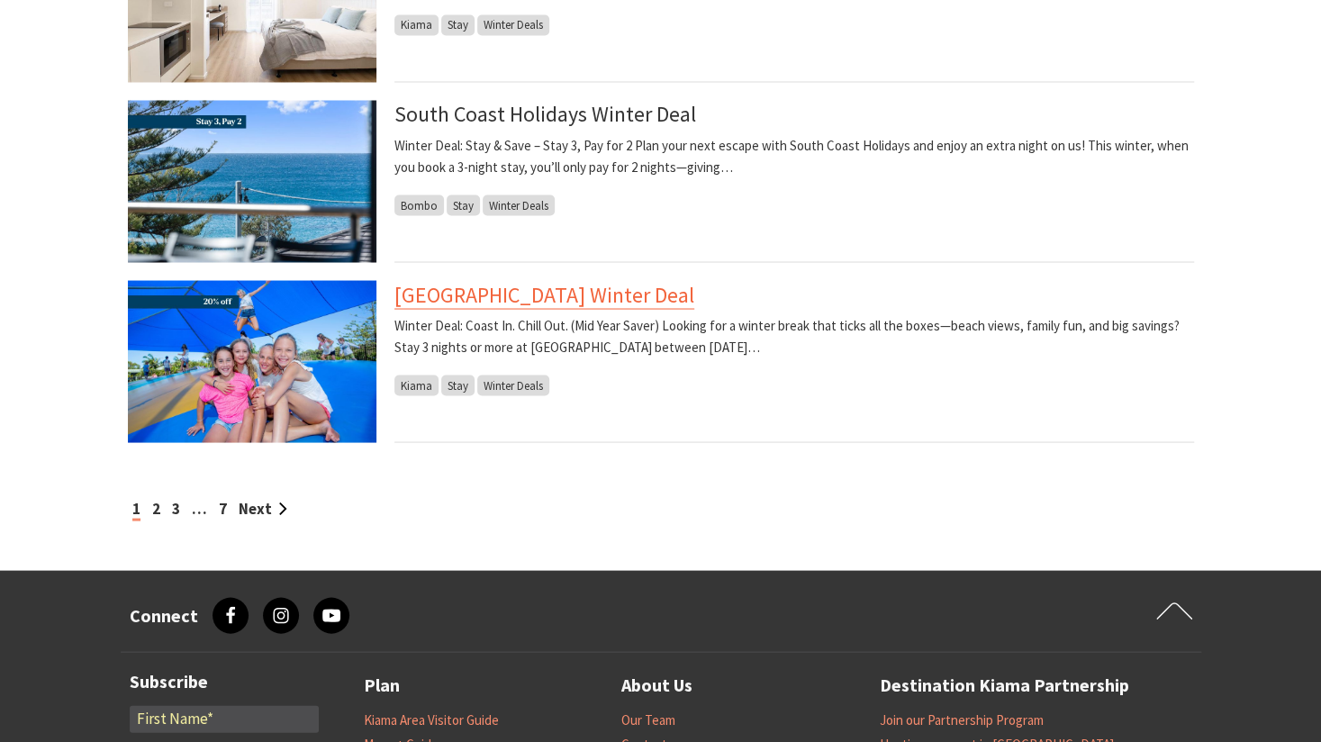
scroll to position [1891, 0]
